Goal: Task Accomplishment & Management: Manage account settings

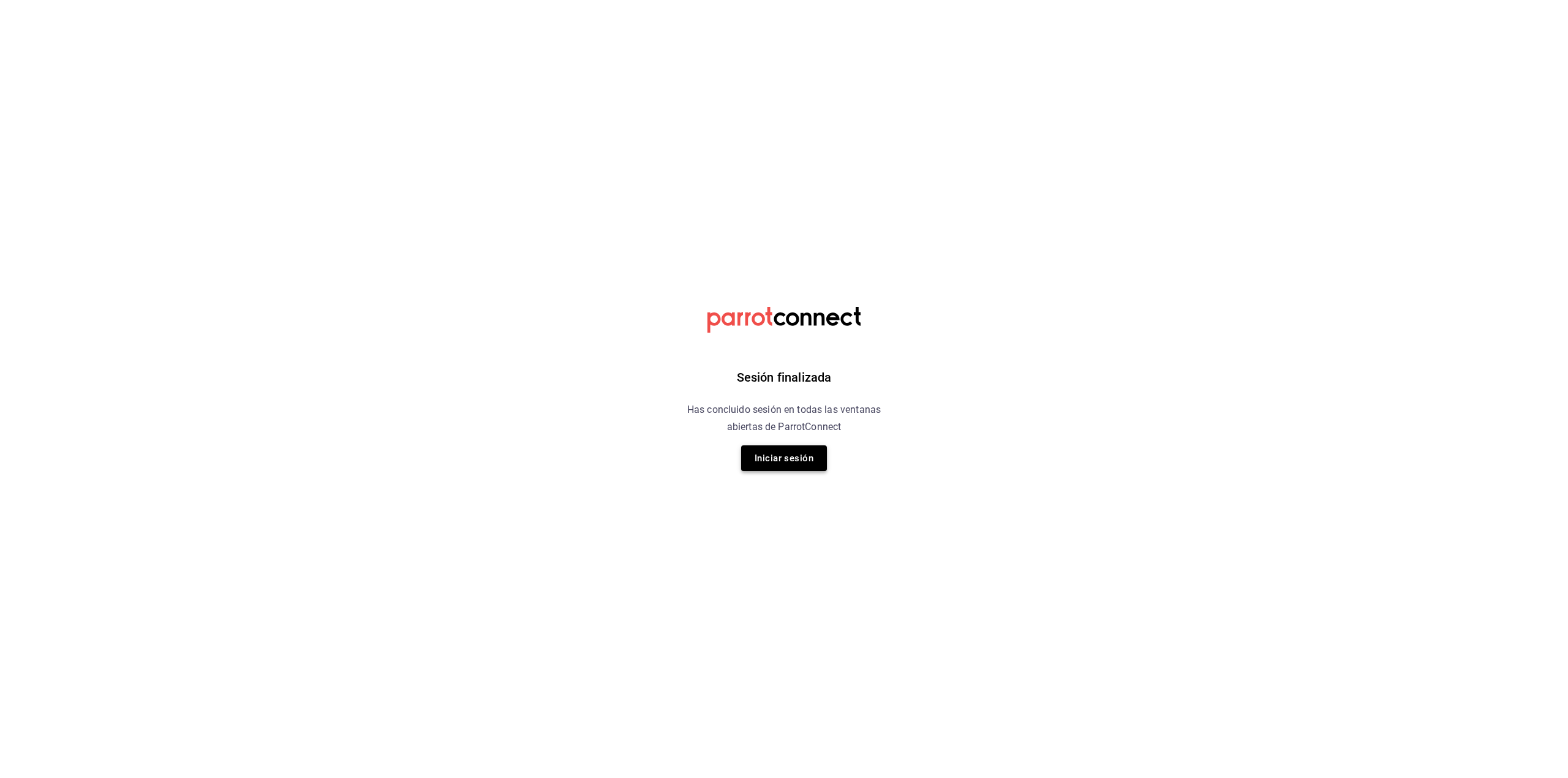
click at [779, 464] on button "Iniciar sesión" at bounding box center [784, 458] width 86 height 26
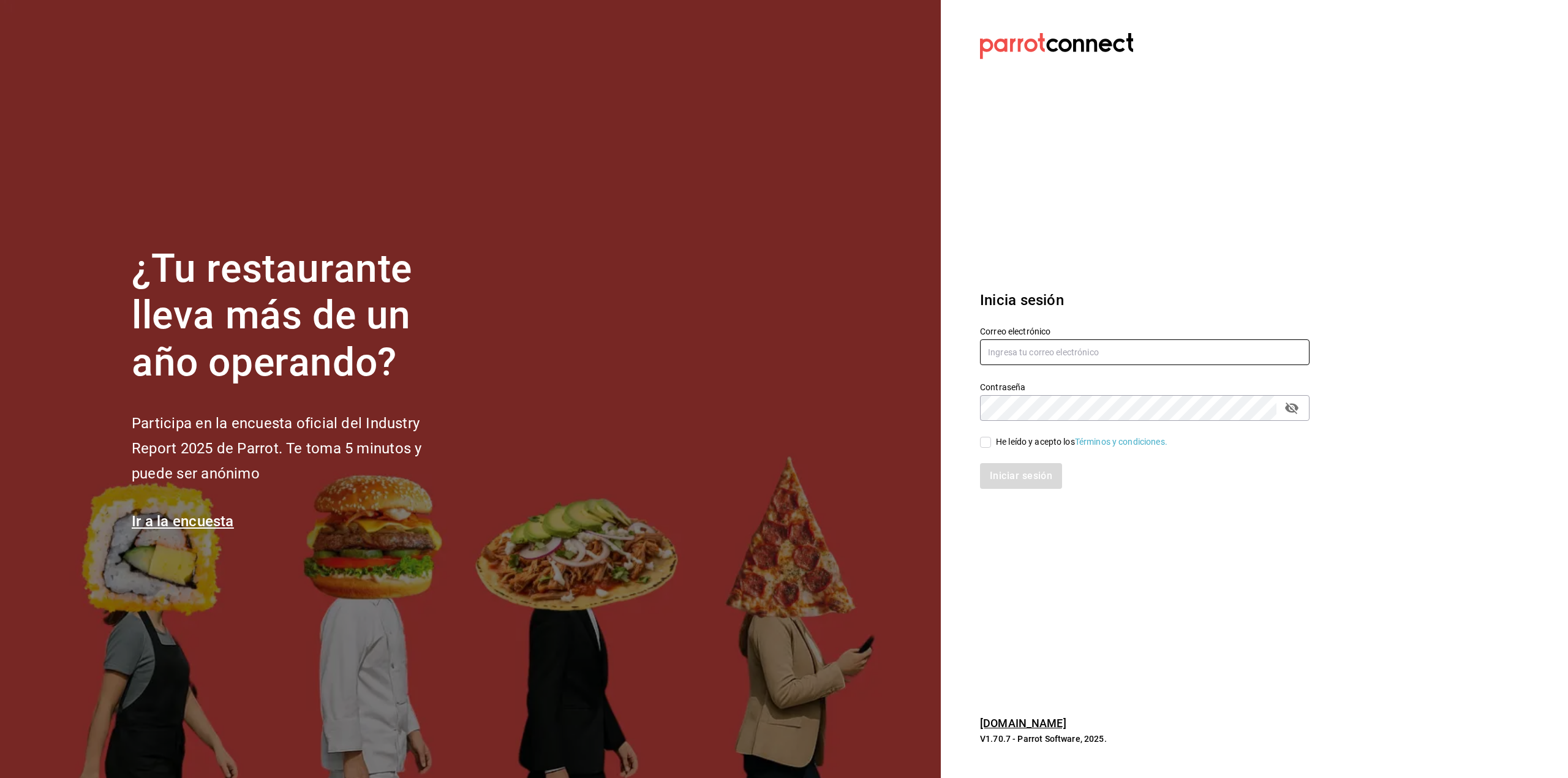
click at [1025, 347] on input "text" at bounding box center [1144, 352] width 329 height 26
type input "P"
type input "a"
type input "multiuser@adamanta.com"
click at [1039, 439] on div "He leído y acepto los Términos y condiciones." at bounding box center [1081, 442] width 171 height 13
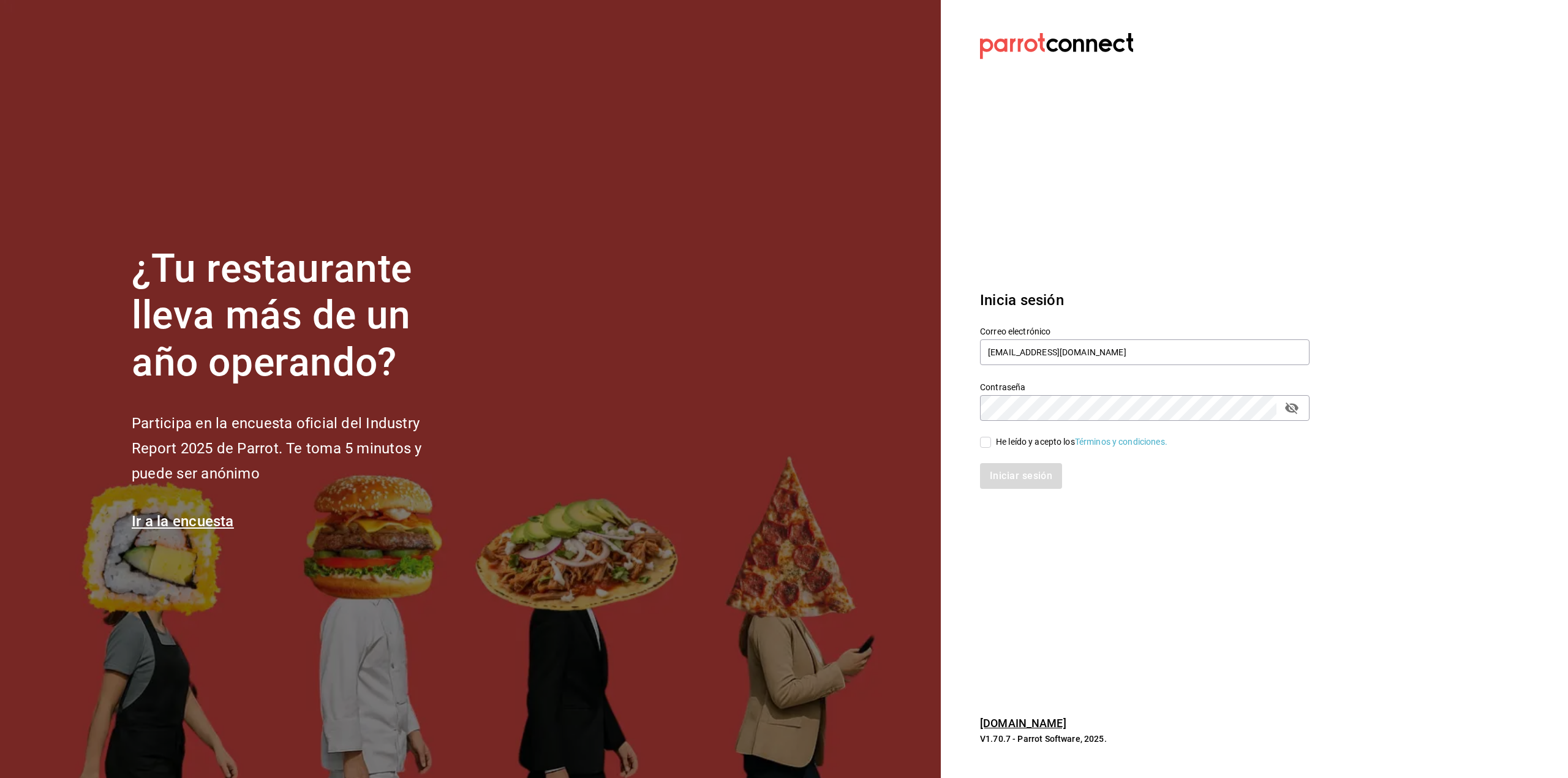
click at [991, 439] on input "He leído y acepto los Términos y condiciones." at bounding box center [985, 442] width 11 height 11
checkbox input "true"
click at [1019, 463] on button "Iniciar sesión" at bounding box center [1021, 476] width 83 height 26
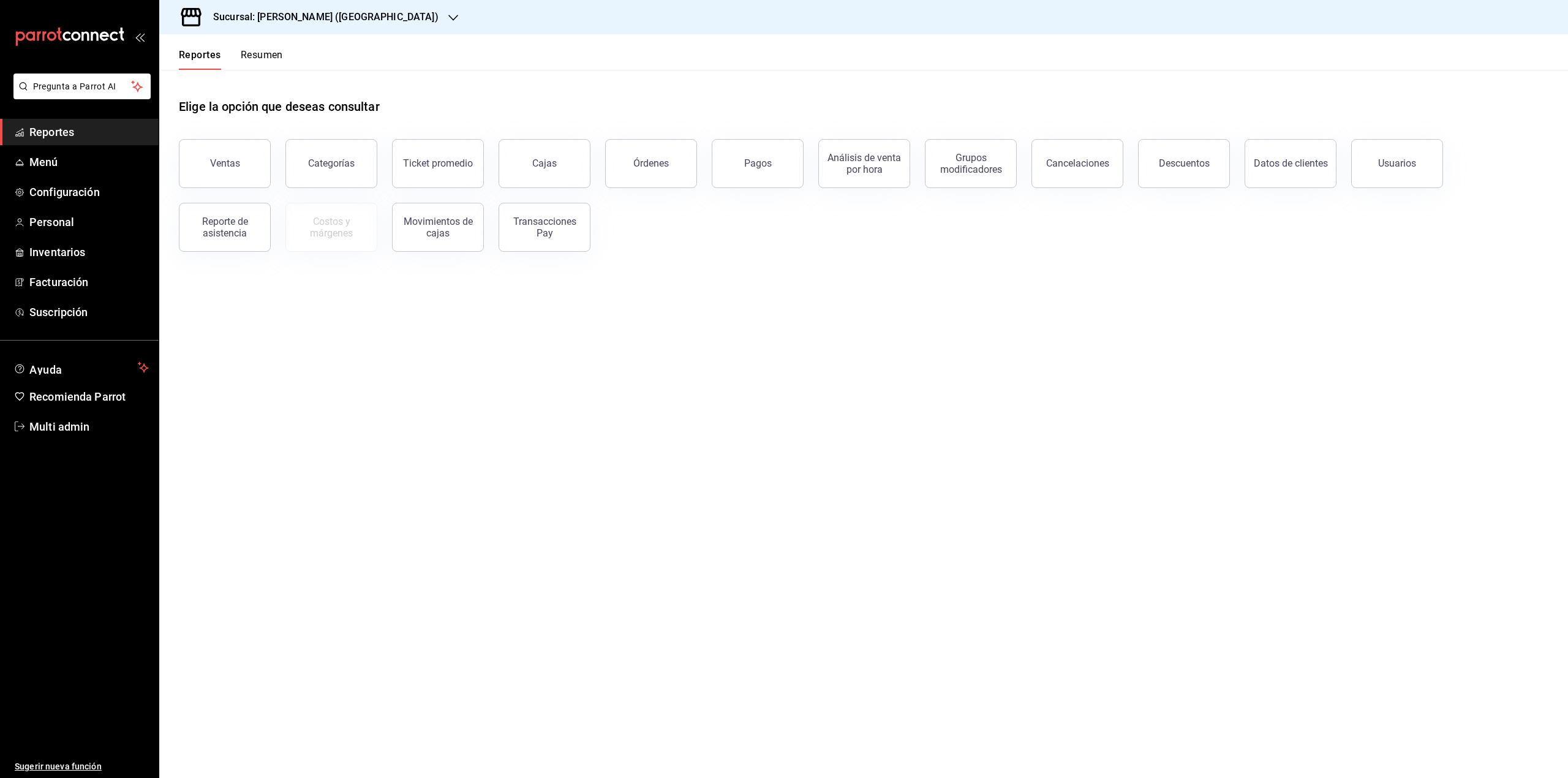
click at [348, 16] on h3 "Sucursal: [PERSON_NAME] ([GEOGRAPHIC_DATA])" at bounding box center [321, 17] width 235 height 15
click at [309, 89] on div "Adamanta (Satelite)" at bounding box center [252, 80] width 184 height 27
click at [106, 155] on span "Menú" at bounding box center [89, 162] width 119 height 16
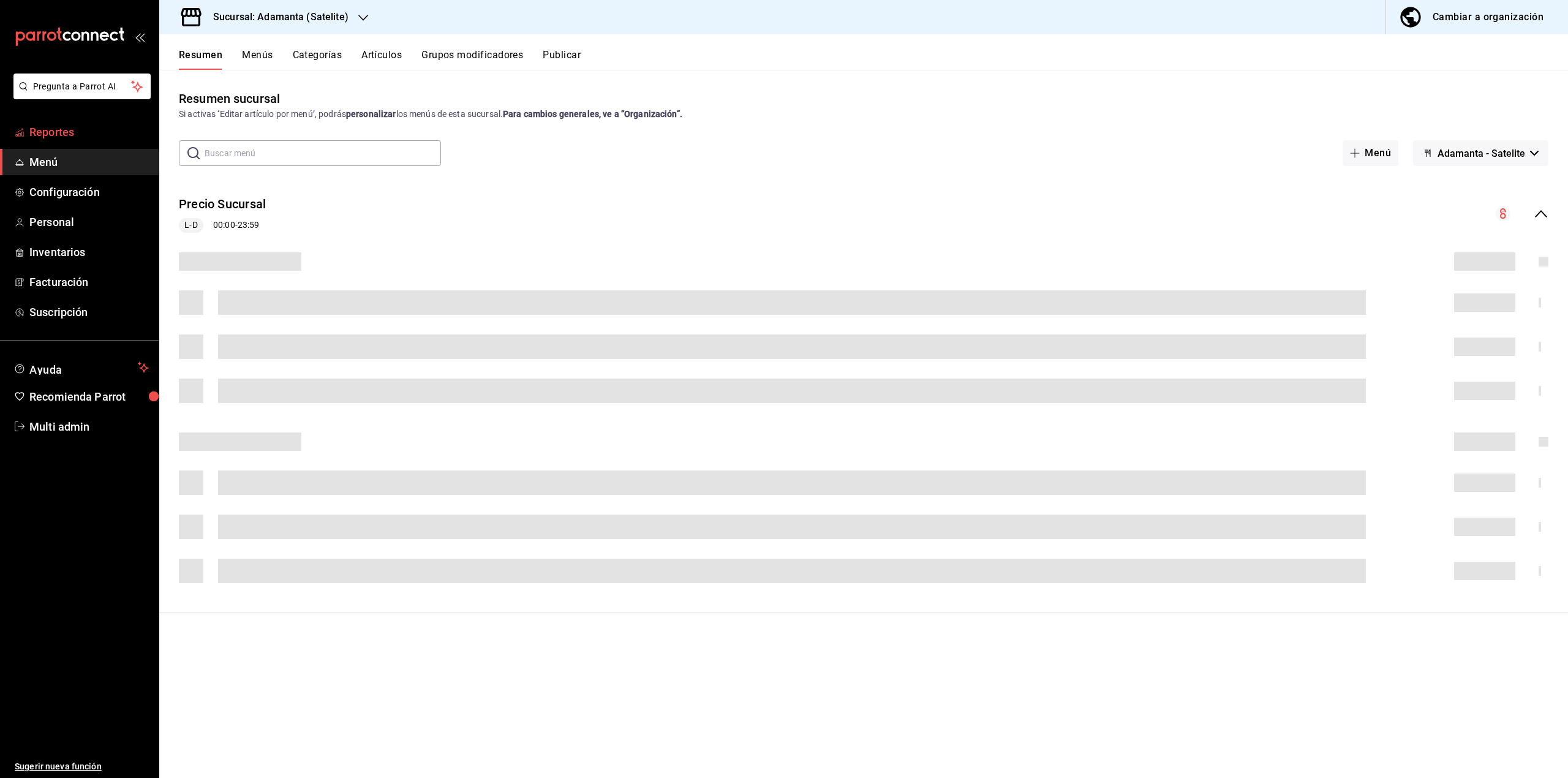
click at [96, 125] on span "Reportes" at bounding box center [89, 132] width 119 height 16
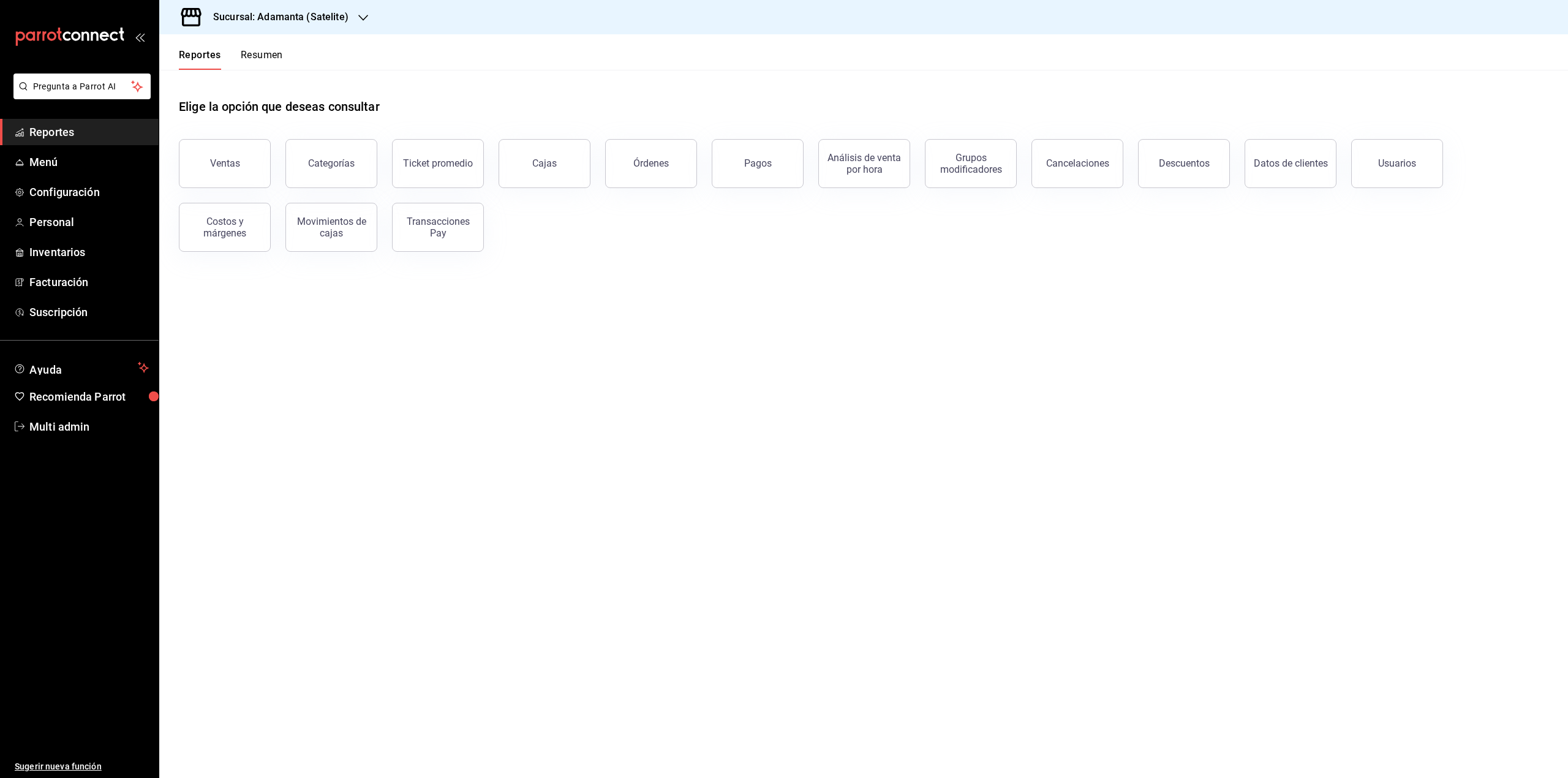
drag, startPoint x: 263, startPoint y: 68, endPoint x: 268, endPoint y: 60, distance: 9.4
click at [266, 62] on button "Resumen" at bounding box center [261, 59] width 42 height 21
